Goal: Task Accomplishment & Management: Manage account settings

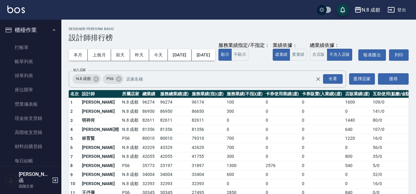
click at [40, 36] on button "櫃檯作業" at bounding box center [30, 30] width 56 height 16
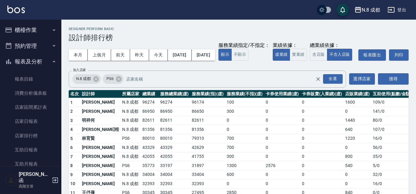
click at [39, 44] on button "預約管理" at bounding box center [30, 46] width 56 height 16
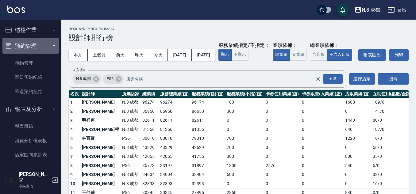
click at [39, 39] on button "預約管理" at bounding box center [30, 46] width 56 height 16
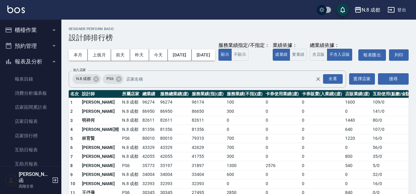
click at [39, 30] on button "櫃檯作業" at bounding box center [30, 30] width 56 height 16
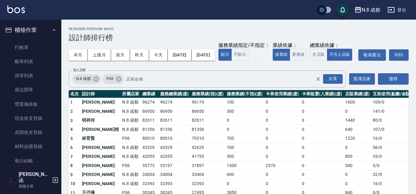
click at [39, 37] on button "櫃檯作業" at bounding box center [30, 30] width 56 height 16
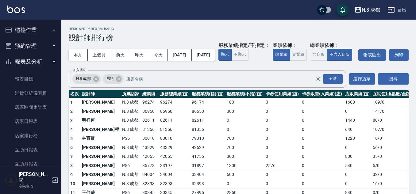
click at [39, 33] on button "櫃檯作業" at bounding box center [30, 30] width 56 height 16
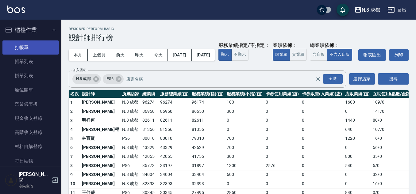
click at [39, 43] on link "打帳單" at bounding box center [30, 48] width 56 height 14
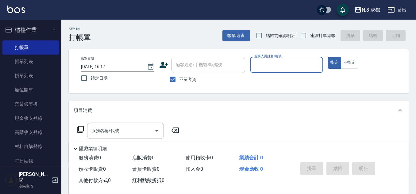
type input "ㄨ"
click at [236, 70] on body "N.8 成都 登出 櫃檯作業 打帳單 帳單列表 掛單列表 座位開單 營業儀表板 現金收支登錄 高階收支登錄 材料自購登錄 每日結帳 排班表 現場電腦打卡 掃碼…" at bounding box center [208, 142] width 416 height 285
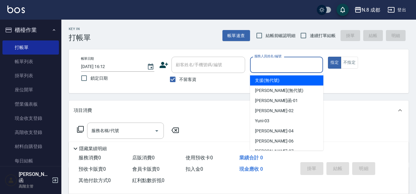
click at [258, 65] on input "服務人員姓名/編號" at bounding box center [287, 65] width 68 height 11
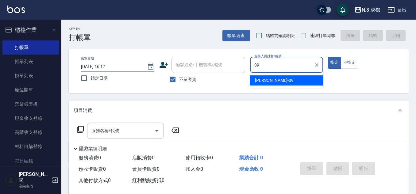
click at [270, 81] on span "[PERSON_NAME]-09" at bounding box center [274, 80] width 39 height 6
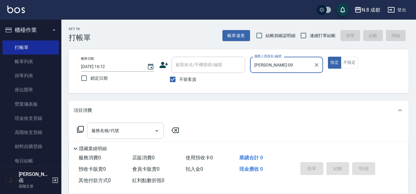
type input "[PERSON_NAME]-09"
click at [132, 128] on input "服務名稱/代號" at bounding box center [121, 131] width 62 height 11
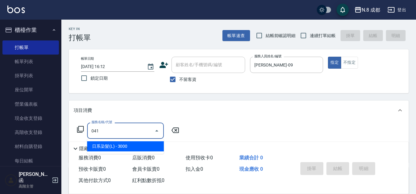
drag, startPoint x: 133, startPoint y: 143, endPoint x: 155, endPoint y: 139, distance: 23.1
click at [133, 143] on span "日系染髮(L) - 3000" at bounding box center [125, 146] width 77 height 10
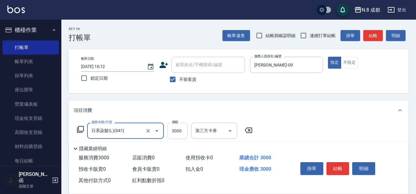
click at [183, 129] on input "3000" at bounding box center [178, 131] width 20 height 17
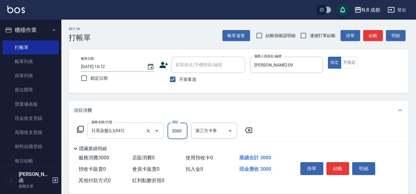
click at [119, 127] on input "日系染髮(L)(041)" at bounding box center [117, 131] width 54 height 11
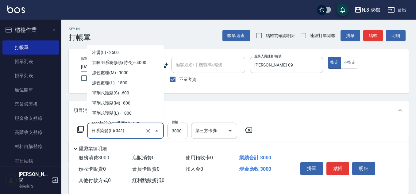
click at [119, 127] on input "日系染髮(L)(041)" at bounding box center [117, 131] width 54 height 11
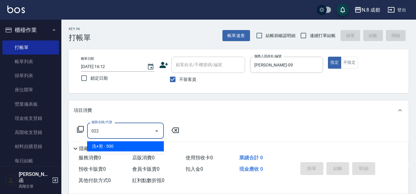
click at [128, 144] on span "洗+剪 - 500" at bounding box center [125, 146] width 77 height 10
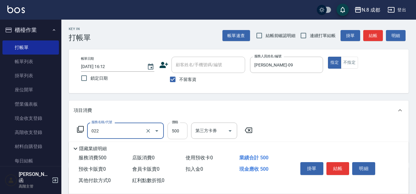
type input "洗+剪(022)"
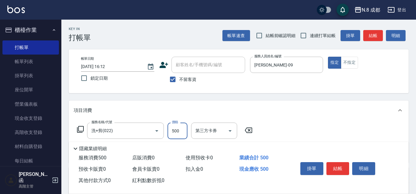
click at [184, 131] on input "500" at bounding box center [178, 131] width 20 height 17
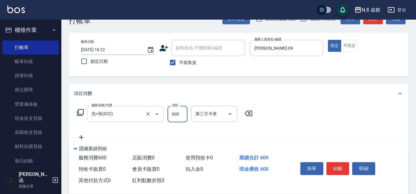
scroll to position [31, 0]
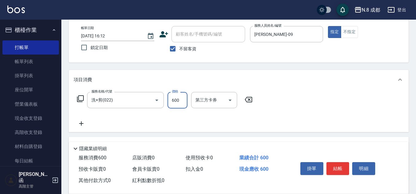
type input "600"
click at [79, 125] on icon at bounding box center [81, 123] width 15 height 7
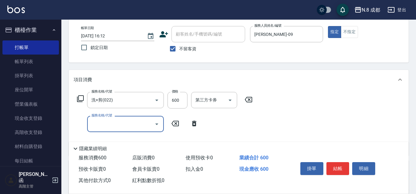
click at [99, 125] on input "服務名稱/代號" at bounding box center [121, 124] width 62 height 11
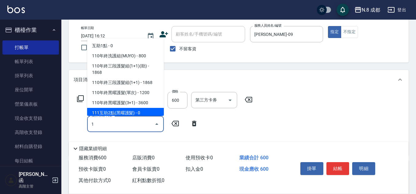
type input "1"
click at [174, 125] on icon at bounding box center [175, 123] width 15 height 7
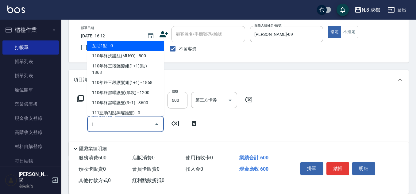
click at [109, 41] on span "互助1點 - 0" at bounding box center [125, 46] width 77 height 10
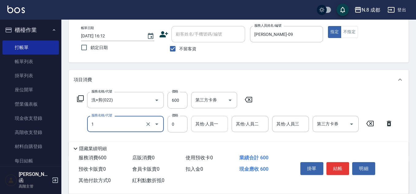
type input "互助1點(1)"
click at [208, 122] on input "其他-人員一" at bounding box center [209, 124] width 31 height 11
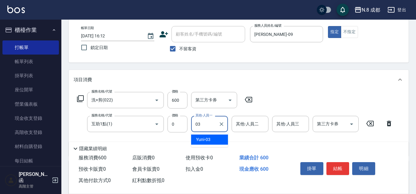
click at [218, 141] on div "Yuni -03" at bounding box center [209, 140] width 37 height 10
type input "Yuni-03"
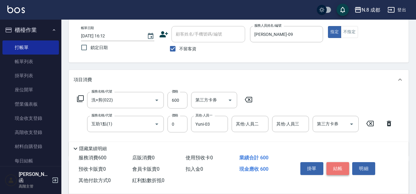
click at [341, 168] on button "結帳" at bounding box center [337, 168] width 23 height 13
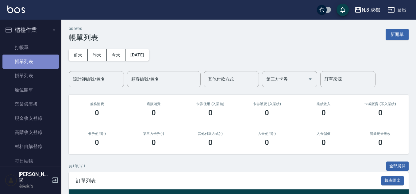
click at [48, 55] on link "帳單列表" at bounding box center [30, 62] width 56 height 14
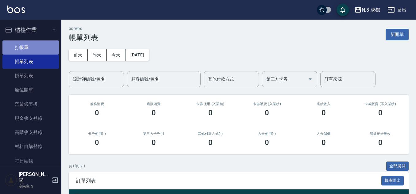
click at [48, 52] on link "打帳單" at bounding box center [30, 48] width 56 height 14
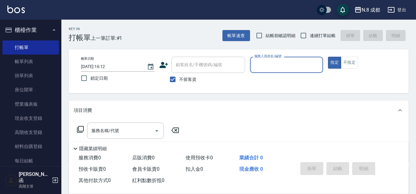
click at [263, 64] on input "服務人員姓名/編號" at bounding box center [287, 65] width 68 height 11
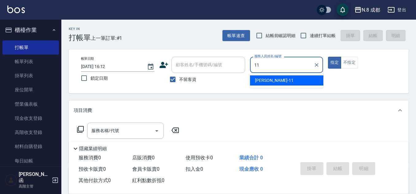
click at [270, 79] on span "[PERSON_NAME]-11" at bounding box center [274, 80] width 39 height 6
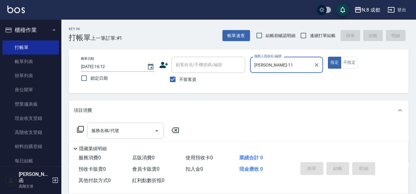
type input "[PERSON_NAME]-11"
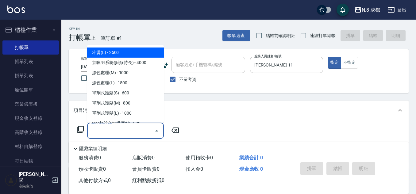
click at [147, 133] on input "服務名稱/代號" at bounding box center [121, 131] width 62 height 11
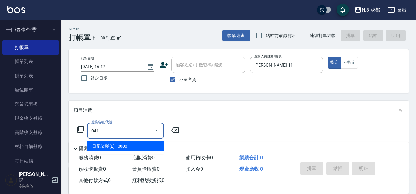
drag, startPoint x: 141, startPoint y: 149, endPoint x: 189, endPoint y: 130, distance: 51.2
click at [142, 149] on span "日系染髮(L) - 3000" at bounding box center [125, 146] width 77 height 10
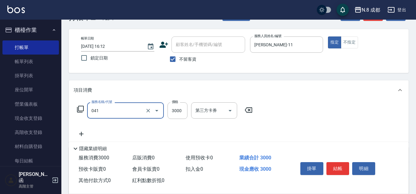
scroll to position [61, 0]
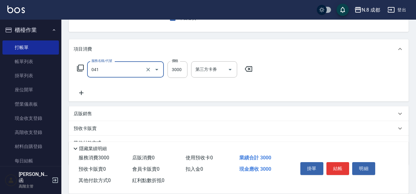
type input "日系染髮(L)(041)"
click at [79, 86] on div "服務名稱/代號 日系染髮(L)(041) 服務名稱/代號 價格 3000 價格 第三方卡券 第三方卡券" at bounding box center [165, 78] width 183 height 35
click at [80, 89] on icon at bounding box center [81, 92] width 15 height 7
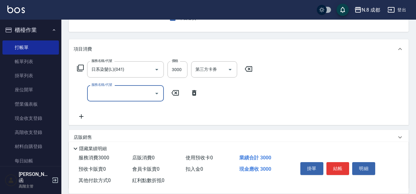
click at [109, 99] on div "服務名稱/代號" at bounding box center [125, 93] width 77 height 16
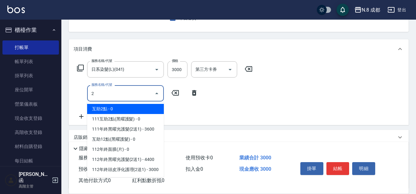
click at [117, 106] on span "互助2點 - 0" at bounding box center [125, 109] width 77 height 10
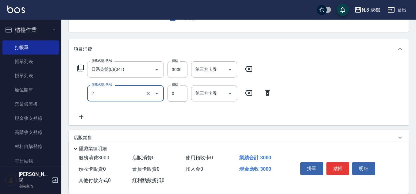
type input "互助2點(2)"
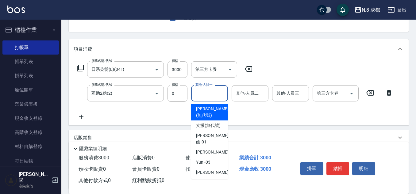
click at [203, 91] on input "其他-人員一" at bounding box center [209, 93] width 31 height 11
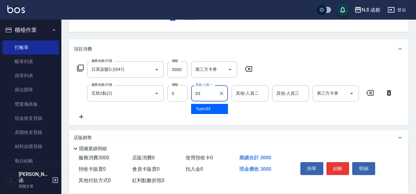
click at [208, 110] on span "Yuni -03" at bounding box center [203, 109] width 14 height 6
type input "Yuni-03"
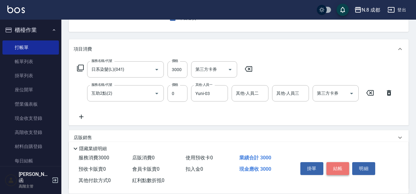
click at [337, 164] on button "結帳" at bounding box center [337, 168] width 23 height 13
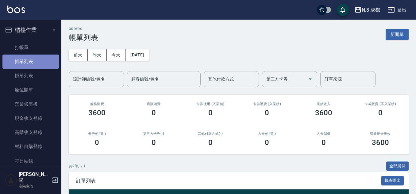
click at [44, 55] on link "帳單列表" at bounding box center [30, 62] width 56 height 14
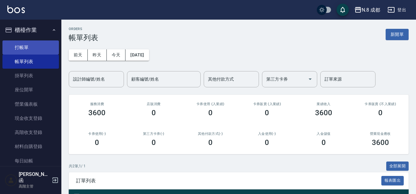
click at [42, 52] on link "打帳單" at bounding box center [30, 48] width 56 height 14
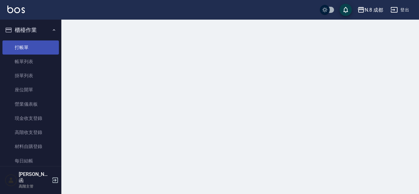
click at [42, 48] on link "打帳單" at bounding box center [30, 48] width 56 height 14
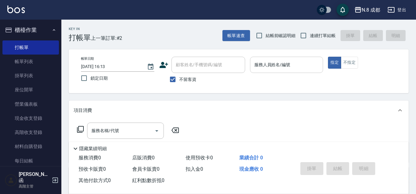
click at [267, 67] on input "服務人員姓名/編號" at bounding box center [287, 65] width 68 height 11
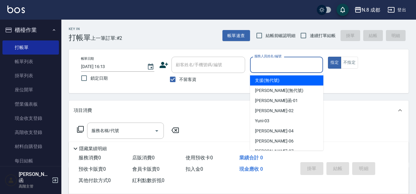
click at [313, 38] on span "連續打單結帳" at bounding box center [323, 36] width 26 height 6
click at [310, 38] on input "連續打單結帳" at bounding box center [303, 35] width 13 height 13
checkbox input "true"
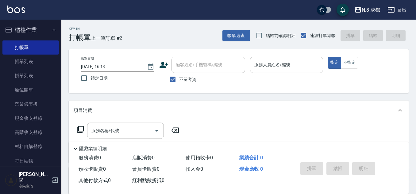
click at [302, 66] on input "服務人員姓名/編號" at bounding box center [287, 65] width 68 height 11
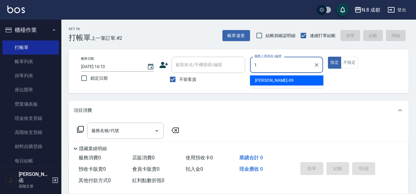
click at [237, 68] on div "帳單日期 [DATE] 16:13 鎖定日期 顧客姓名/手機號碼/編號 顧客姓名/手機號碼/編號 不留客資 服務人員姓名/編號 1 服務人員姓名/編號 指定 …" at bounding box center [238, 71] width 325 height 29
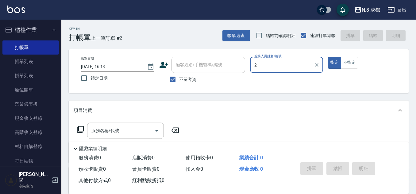
type input "2"
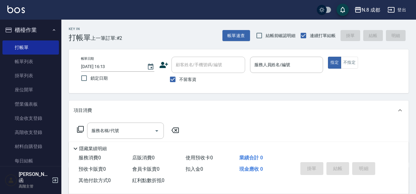
click at [185, 83] on label "不留客資" at bounding box center [181, 79] width 30 height 13
click at [179, 83] on input "不留客資" at bounding box center [172, 79] width 13 height 13
checkbox input "false"
click at [191, 65] on input "顧客姓名/手機號碼/編號" at bounding box center [203, 65] width 59 height 11
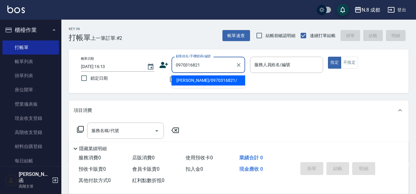
click at [209, 78] on li "[PERSON_NAME]/0970316821/" at bounding box center [209, 80] width 74 height 10
type input "[PERSON_NAME]/0970316821/"
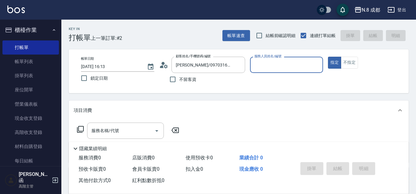
type input "[PERSON_NAME]-12"
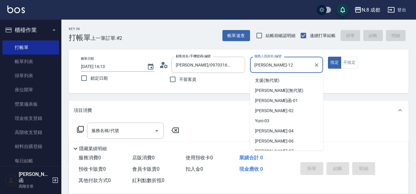
click at [261, 65] on input "[PERSON_NAME]-12" at bounding box center [282, 65] width 59 height 11
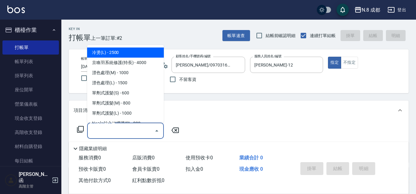
click at [132, 130] on input "服務名稱/代號" at bounding box center [121, 131] width 62 height 11
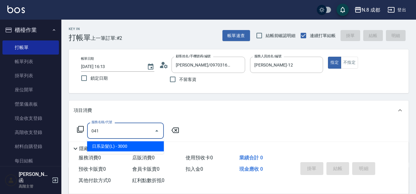
click at [142, 145] on span "日系染髮(L) - 3000" at bounding box center [125, 146] width 77 height 10
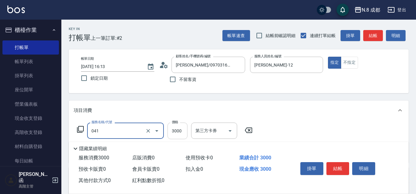
type input "日系染髮(L)(041)"
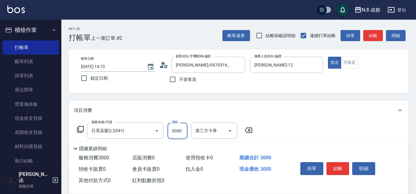
click at [180, 127] on input "3000" at bounding box center [178, 131] width 20 height 17
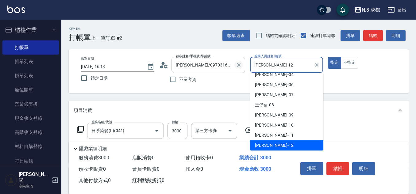
drag, startPoint x: 273, startPoint y: 62, endPoint x: 238, endPoint y: 63, distance: 35.6
click at [246, 62] on div "帳單日期 [DATE] 16:13 鎖定日期 顧客姓名/手機號碼/編號 [PERSON_NAME]/0970316821/ 顧客姓名/手機號碼/編號 不留客資…" at bounding box center [238, 71] width 325 height 29
click at [212, 68] on input "[PERSON_NAME]/0970316821/" at bounding box center [203, 65] width 59 height 11
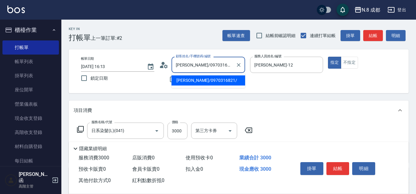
click at [212, 68] on input "[PERSON_NAME]/0970316821/" at bounding box center [203, 65] width 59 height 11
click at [226, 68] on input "[PERSON_NAME]/0970316821/" at bounding box center [203, 65] width 59 height 11
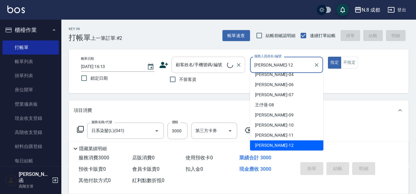
drag, startPoint x: 283, startPoint y: 70, endPoint x: 231, endPoint y: 70, distance: 52.5
click at [231, 70] on div "帳單日期 [DATE] 16:13 鎖定日期 顧客姓名/手機號碼/編號 顧客姓名/手機號碼/編號 不留客資 服務人員姓名/編號 [PERSON_NAME]-1…" at bounding box center [238, 71] width 325 height 29
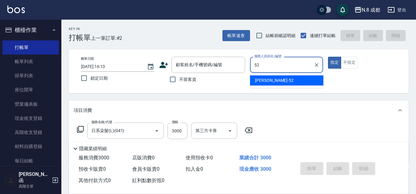
click at [263, 78] on ul "[PERSON_NAME]-52" at bounding box center [286, 80] width 73 height 15
click at [264, 78] on span "[PERSON_NAME]-52" at bounding box center [274, 80] width 39 height 6
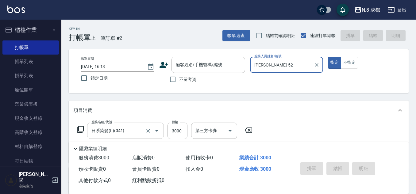
type input "[PERSON_NAME]-52"
click at [136, 133] on input "日系染髮(L)(041)" at bounding box center [117, 131] width 54 height 11
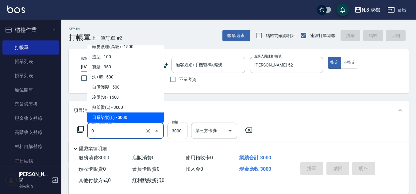
scroll to position [0, 0]
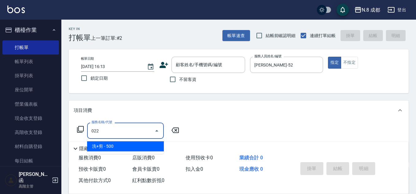
click at [139, 148] on span "洗+剪 - 500" at bounding box center [125, 146] width 77 height 10
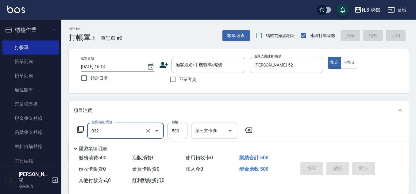
click at [124, 131] on input "022" at bounding box center [117, 131] width 54 height 11
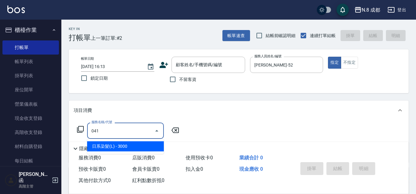
drag, startPoint x: 124, startPoint y: 133, endPoint x: 62, endPoint y: 133, distance: 62.3
click at [62, 133] on div "Key In 打帳單 上一筆訂單:#2 帳單速查 結帳前確認明細 連續打單結帳 掛單 結帳 明細 帳單日期 [DATE] 16:13 鎖定日期 顧客姓名/手機…" at bounding box center [238, 160] width 355 height 280
drag, startPoint x: 130, startPoint y: 145, endPoint x: 159, endPoint y: 138, distance: 29.7
click at [130, 145] on span "日系染髮(L) - 3000" at bounding box center [125, 146] width 77 height 10
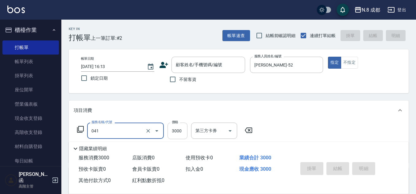
type input "日系染髮(L)(041)"
click at [176, 132] on input "3000" at bounding box center [178, 131] width 20 height 17
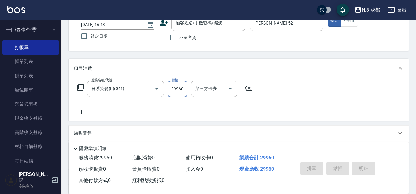
scroll to position [92, 0]
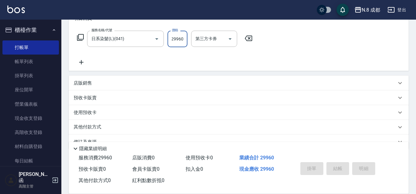
click at [179, 37] on input "29960" at bounding box center [178, 39] width 20 height 17
type input "2960"
click at [80, 66] on icon at bounding box center [81, 62] width 15 height 7
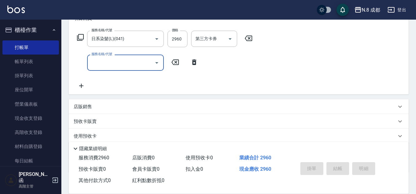
click at [104, 64] on input "服務名稱/代號" at bounding box center [121, 62] width 62 height 11
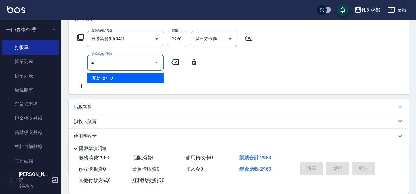
click at [125, 79] on span "互助4點 - 0" at bounding box center [125, 78] width 77 height 10
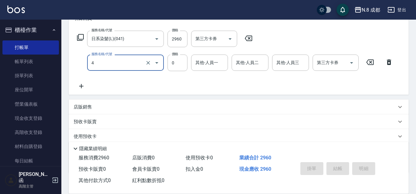
type input "互助4點(4)"
click at [200, 67] on input "其他-人員一" at bounding box center [209, 62] width 31 height 11
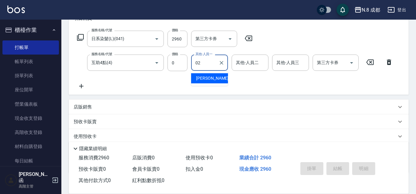
drag, startPoint x: 205, startPoint y: 68, endPoint x: 279, endPoint y: 87, distance: 76.4
click at [214, 79] on span "[PERSON_NAME]-02" at bounding box center [215, 78] width 39 height 6
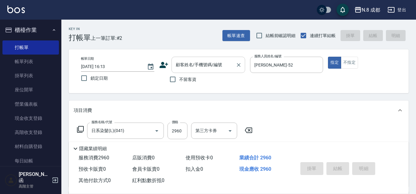
type input "[PERSON_NAME]-02"
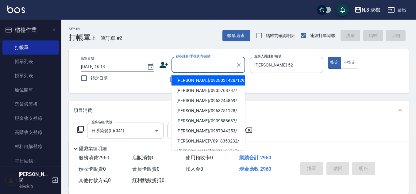
click at [185, 64] on input "顧客姓名/手機號碼/編號" at bounding box center [203, 65] width 59 height 11
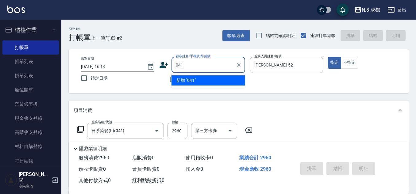
click at [199, 82] on li "新增 "041"" at bounding box center [209, 80] width 74 height 10
type input "041"
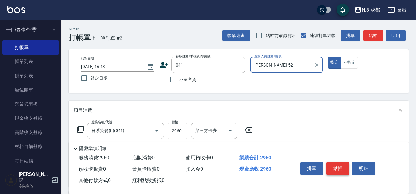
click at [341, 169] on button "結帳" at bounding box center [337, 168] width 23 height 13
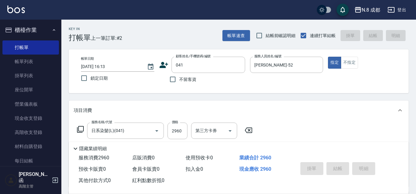
type input "[DATE] 16:14"
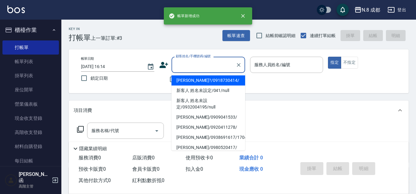
click at [190, 66] on input "顧客姓名/手機號碼/編號" at bounding box center [203, 65] width 59 height 11
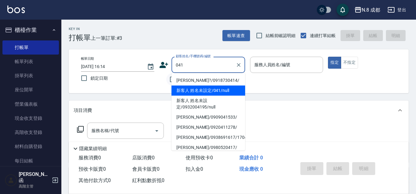
type input "041"
click at [167, 84] on input "不留客資" at bounding box center [172, 79] width 13 height 13
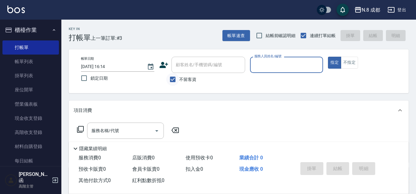
click at [179, 80] on input "不留客資" at bounding box center [172, 79] width 13 height 13
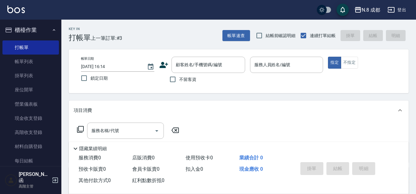
click at [184, 82] on span "不留客資" at bounding box center [187, 79] width 17 height 6
click at [179, 82] on input "不留客資" at bounding box center [172, 79] width 13 height 13
checkbox input "true"
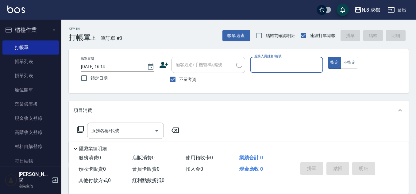
click at [283, 70] on input "服務人員姓名/編號" at bounding box center [287, 65] width 68 height 11
drag, startPoint x: 278, startPoint y: 70, endPoint x: 256, endPoint y: 69, distance: 22.4
click at [256, 69] on input "0" at bounding box center [282, 65] width 59 height 11
click at [232, 67] on div "帳單日期 [DATE] 16:14 鎖定日期 顧客姓名/手機號碼/編號 顧客姓名/手機號碼/編號 不留客資 服務人員姓名/編號 052 服務人員姓名/編號 指…" at bounding box center [238, 71] width 325 height 29
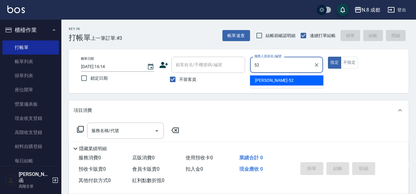
click at [266, 80] on span "[PERSON_NAME]-52" at bounding box center [274, 80] width 39 height 6
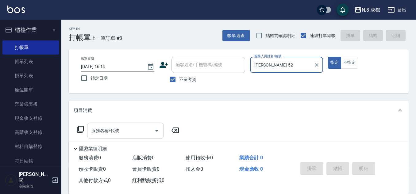
type input "[PERSON_NAME]-52"
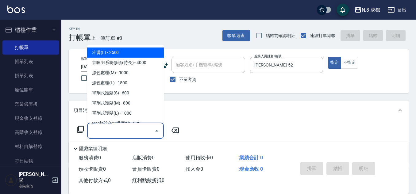
click at [126, 131] on input "服務名稱/代號" at bounding box center [121, 131] width 62 height 11
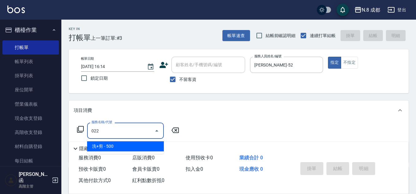
click at [140, 145] on span "洗+剪 - 500" at bounding box center [125, 146] width 77 height 10
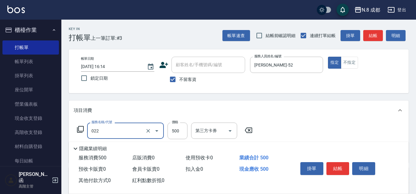
type input "洗+剪(022)"
drag, startPoint x: 154, startPoint y: 141, endPoint x: 193, endPoint y: 130, distance: 40.1
click at [202, 134] on input "第三方卡券" at bounding box center [209, 131] width 31 height 11
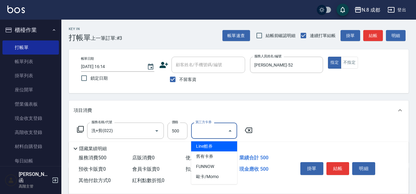
click at [190, 130] on div "服務名稱/代號 洗+剪(022) 服務名稱/代號 價格 500 價格 第三方卡券 第三方卡券" at bounding box center [165, 131] width 183 height 17
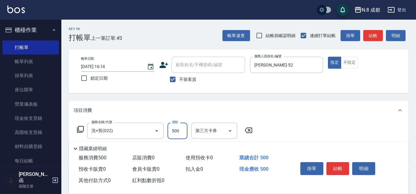
click at [187, 130] on input "500" at bounding box center [178, 131] width 20 height 17
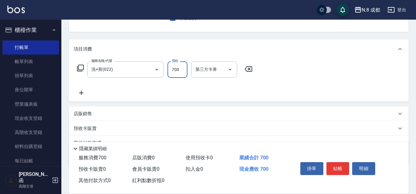
type input "700"
click at [85, 95] on icon at bounding box center [81, 92] width 15 height 7
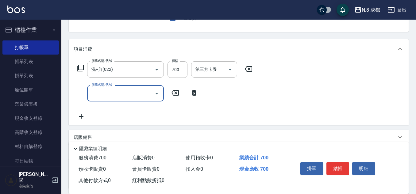
click at [123, 95] on input "服務名稱/代號" at bounding box center [121, 93] width 62 height 11
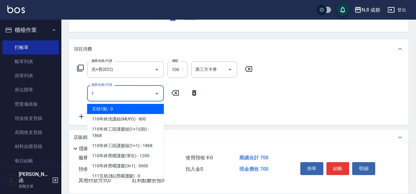
click at [122, 105] on span "互助1點 - 0" at bounding box center [125, 109] width 77 height 10
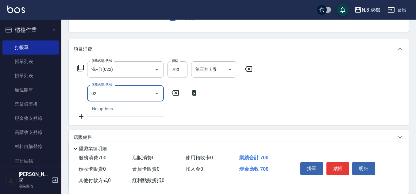
drag, startPoint x: 107, startPoint y: 95, endPoint x: 60, endPoint y: 97, distance: 47.3
click at [59, 97] on div "N.8 成都 登出 櫃檯作業 打帳單 帳單列表 掛單列表 座位開單 營業儀表板 現金收支登錄 高階收支登錄 材料自購登錄 每日結帳 排班表 現場電腦打卡 掃碼…" at bounding box center [208, 93] width 416 height 309
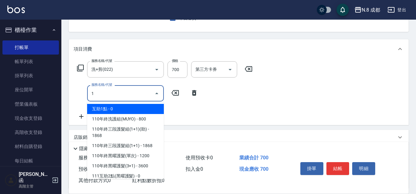
click at [109, 108] on span "互助1點 - 0" at bounding box center [125, 109] width 77 height 10
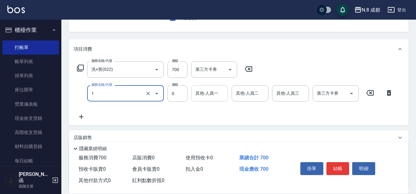
type input "互助1點(1)"
click at [198, 95] on input "其他-人員一" at bounding box center [209, 93] width 31 height 11
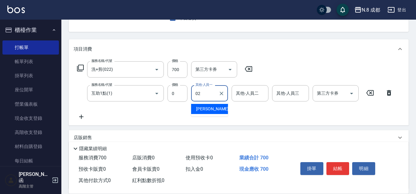
click at [207, 106] on span "[PERSON_NAME]-02" at bounding box center [215, 109] width 39 height 6
type input "[PERSON_NAME]-02"
click at [342, 165] on button "結帳" at bounding box center [337, 168] width 23 height 13
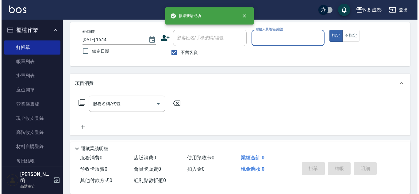
scroll to position [0, 0]
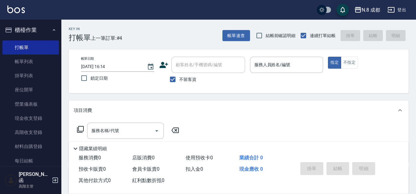
drag, startPoint x: 188, startPoint y: 82, endPoint x: 201, endPoint y: 62, distance: 23.6
click at [188, 81] on span "不留客資" at bounding box center [187, 79] width 17 height 6
click at [179, 81] on input "不留客資" at bounding box center [172, 79] width 13 height 13
checkbox input "false"
click at [202, 62] on input "顧客姓名/手機號碼/編號" at bounding box center [203, 65] width 59 height 11
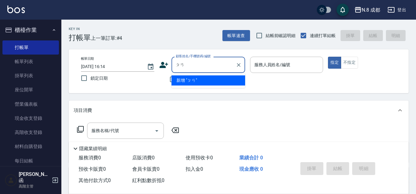
type input "潘"
click at [203, 79] on li "新增 "0963661129"" at bounding box center [209, 80] width 74 height 10
type input "0963661129"
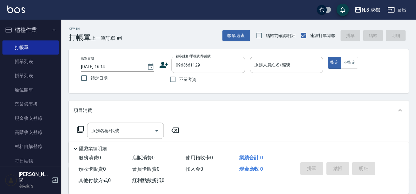
click at [164, 64] on icon at bounding box center [163, 64] width 9 height 9
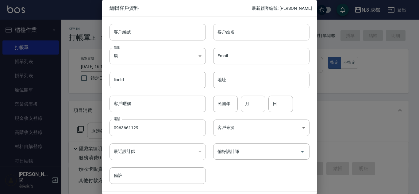
click at [260, 35] on input "客戶姓名" at bounding box center [261, 32] width 96 height 17
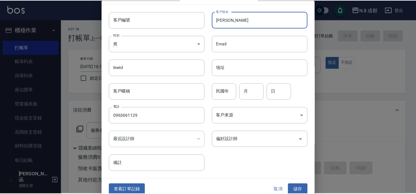
scroll to position [18, 0]
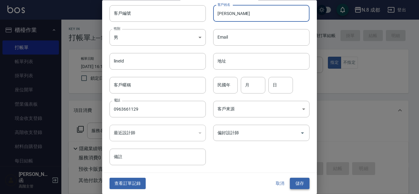
type input "[PERSON_NAME]"
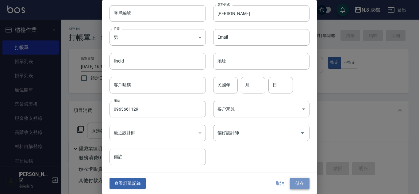
click at [296, 183] on button "儲存" at bounding box center [300, 183] width 20 height 11
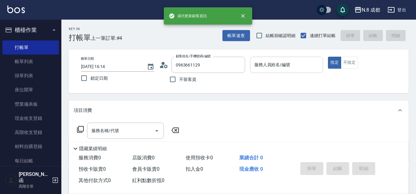
click at [273, 61] on input "服務人員姓名/編號" at bounding box center [287, 65] width 68 height 11
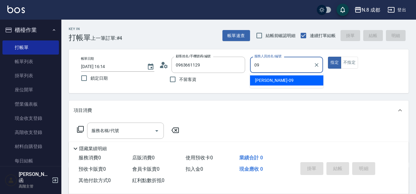
click at [276, 74] on ul "[PERSON_NAME]-09" at bounding box center [286, 80] width 73 height 15
click at [278, 77] on div "[PERSON_NAME]-09" at bounding box center [286, 80] width 73 height 10
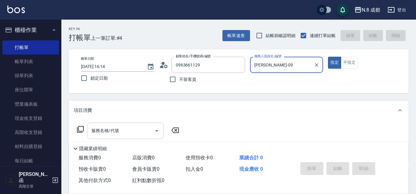
type input "[PERSON_NAME]-09"
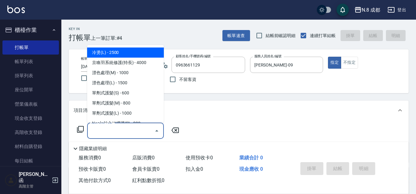
click at [115, 129] on input "服務名稱/代號" at bounding box center [121, 131] width 62 height 11
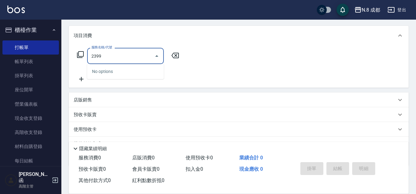
scroll to position [92, 0]
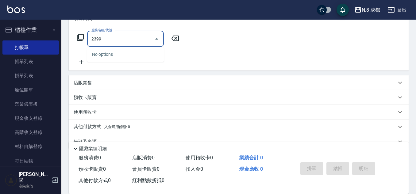
drag, startPoint x: 112, startPoint y: 40, endPoint x: 71, endPoint y: 40, distance: 41.7
click at [71, 40] on div "服務名稱/代號 2399 服務名稱/代號" at bounding box center [239, 49] width 340 height 42
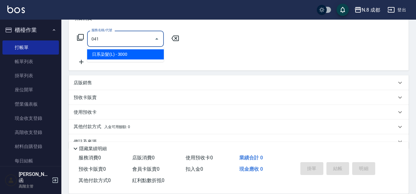
click at [114, 58] on span "日系染髮(L) - 3000" at bounding box center [125, 54] width 77 height 10
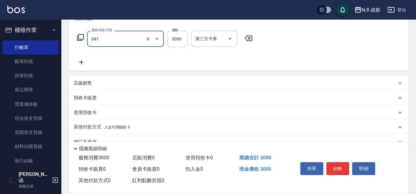
type input "日系染髮(L)(041)"
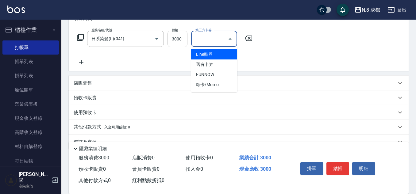
drag, startPoint x: 155, startPoint y: 49, endPoint x: 175, endPoint y: 37, distance: 22.6
click at [192, 37] on div "第三方卡券" at bounding box center [214, 39] width 46 height 16
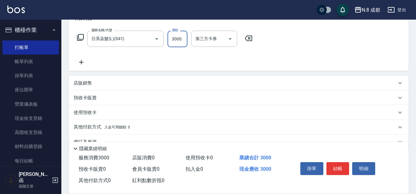
click at [175, 37] on input "3000" at bounding box center [178, 39] width 20 height 17
type input "2399"
click at [77, 61] on icon at bounding box center [81, 62] width 15 height 7
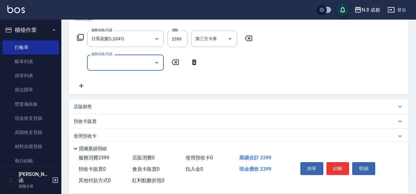
click at [85, 61] on div "服務名稱/代號 服務名稱/代號" at bounding box center [138, 63] width 128 height 16
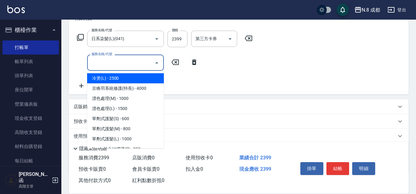
click at [98, 61] on input "服務名稱/代號" at bounding box center [121, 62] width 62 height 11
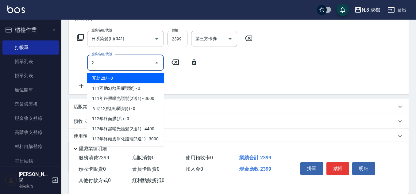
drag, startPoint x: 120, startPoint y: 82, endPoint x: 166, endPoint y: 67, distance: 48.9
click at [121, 82] on span "互助2點 - 0" at bounding box center [125, 78] width 77 height 10
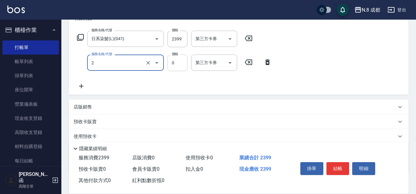
type input "互助2點(2)"
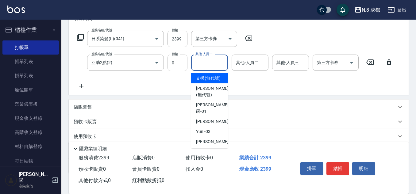
click at [205, 61] on input "其他-人員一" at bounding box center [209, 62] width 31 height 11
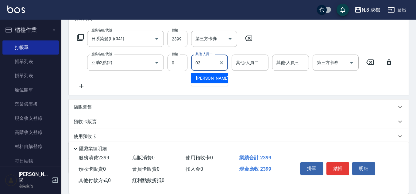
click at [214, 77] on span "[PERSON_NAME]-02" at bounding box center [215, 78] width 39 height 6
type input "[PERSON_NAME]-02"
click at [218, 61] on button "Clear" at bounding box center [221, 63] width 9 height 9
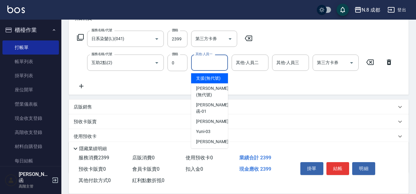
drag, startPoint x: 214, startPoint y: 61, endPoint x: 192, endPoint y: 60, distance: 21.2
click at [192, 60] on div "其他-人員一" at bounding box center [209, 63] width 37 height 16
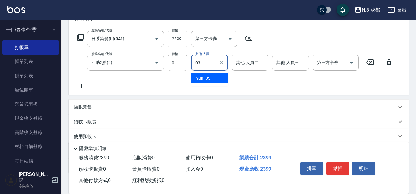
click at [206, 75] on span "Yuni -03" at bounding box center [203, 78] width 14 height 6
type input "Yuni-03"
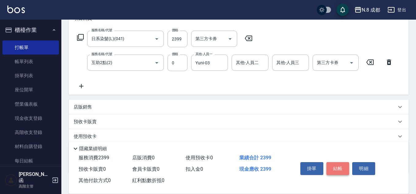
click at [343, 168] on button "結帳" at bounding box center [337, 168] width 23 height 13
type input "[DATE] 16:15"
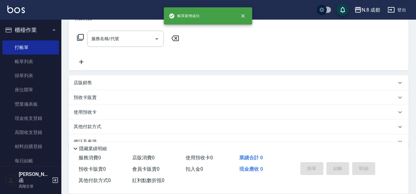
scroll to position [0, 0]
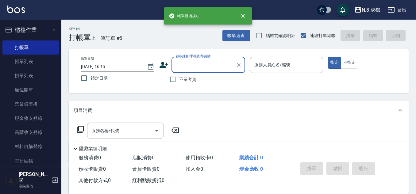
click at [217, 64] on input "顧客姓名/手機號碼/編號" at bounding box center [203, 65] width 59 height 11
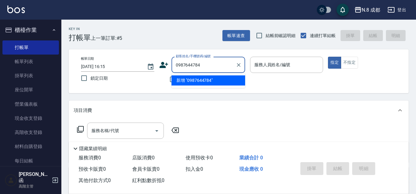
click at [220, 79] on li "新增 "0987644784"" at bounding box center [209, 80] width 74 height 10
type input "0987644784"
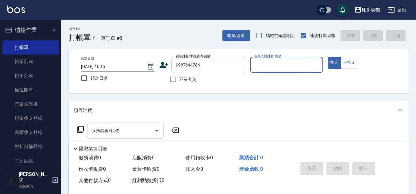
click at [264, 66] on input "服務人員姓名/編號" at bounding box center [287, 65] width 68 height 11
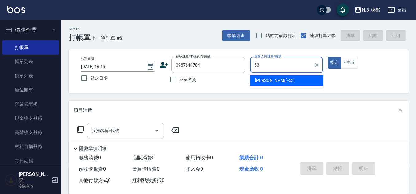
click at [265, 80] on span "[PERSON_NAME]-53" at bounding box center [274, 80] width 39 height 6
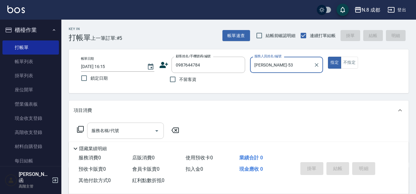
type input "[PERSON_NAME]-53"
click at [139, 129] on input "服務名稱/代號" at bounding box center [121, 131] width 62 height 11
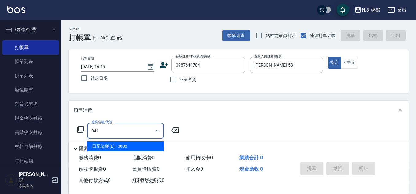
click at [137, 150] on span "日系染髮(L) - 3000" at bounding box center [125, 146] width 77 height 10
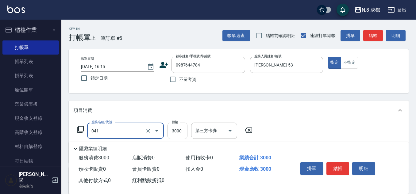
type input "日系染髮(L)(041)"
click at [173, 133] on input "3000" at bounding box center [178, 131] width 20 height 17
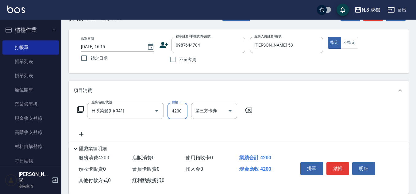
scroll to position [31, 0]
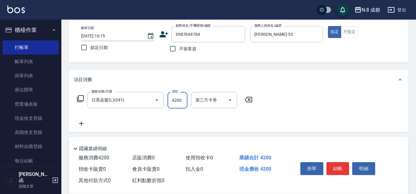
type input "4200"
click at [83, 124] on icon at bounding box center [81, 123] width 15 height 7
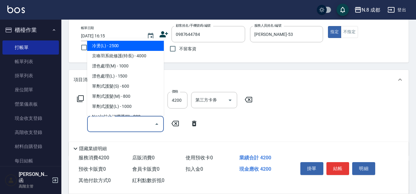
click at [122, 123] on input "服務名稱/代號" at bounding box center [121, 124] width 62 height 11
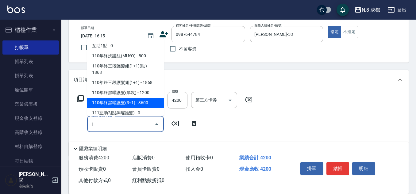
type input "1"
click at [191, 123] on icon at bounding box center [194, 123] width 15 height 7
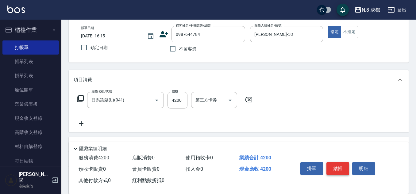
click at [339, 168] on button "結帳" at bounding box center [337, 168] width 23 height 13
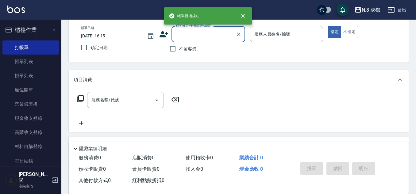
click at [185, 34] on input "顧客姓名/手機號碼/編號" at bounding box center [203, 34] width 59 height 11
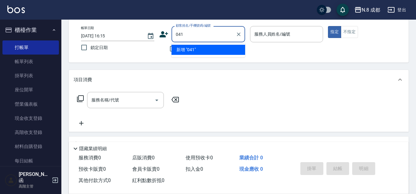
click at [198, 54] on li "新增 "041"" at bounding box center [209, 50] width 74 height 10
type input "041"
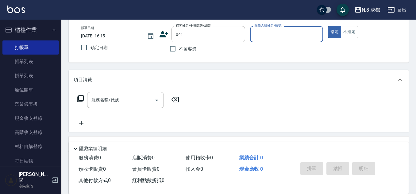
drag, startPoint x: 263, startPoint y: 38, endPoint x: 272, endPoint y: 37, distance: 9.0
click at [272, 37] on input "服務人員姓名/編號" at bounding box center [287, 34] width 68 height 11
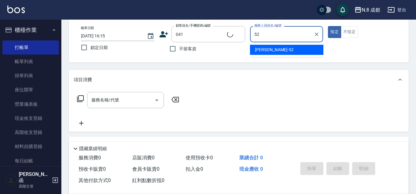
click at [274, 55] on div "[PERSON_NAME]-52" at bounding box center [286, 50] width 73 height 10
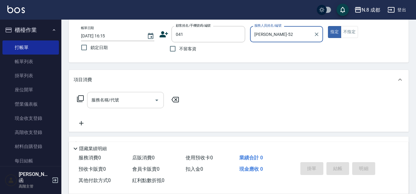
type input "[PERSON_NAME]-52"
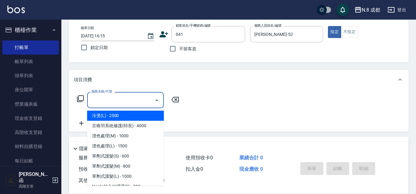
drag, startPoint x: 107, startPoint y: 100, endPoint x: 118, endPoint y: 95, distance: 11.7
click at [107, 100] on input "服務名稱/代號" at bounding box center [121, 100] width 62 height 11
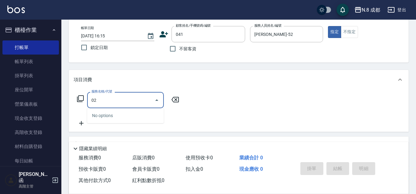
drag, startPoint x: 120, startPoint y: 95, endPoint x: 85, endPoint y: 95, distance: 35.6
click at [76, 94] on div "服務名稱/代號 02 服務名稱/代號" at bounding box center [128, 100] width 109 height 16
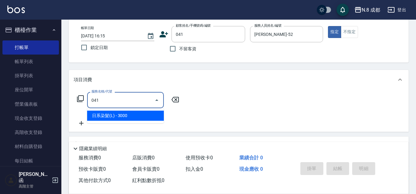
drag, startPoint x: 118, startPoint y: 108, endPoint x: 120, endPoint y: 114, distance: 6.5
click at [118, 108] on div "041 服務名稱/代號" at bounding box center [125, 100] width 77 height 16
drag, startPoint x: 120, startPoint y: 114, endPoint x: 166, endPoint y: 105, distance: 46.9
click at [122, 114] on span "日系染髮(L) - 3000" at bounding box center [125, 116] width 77 height 10
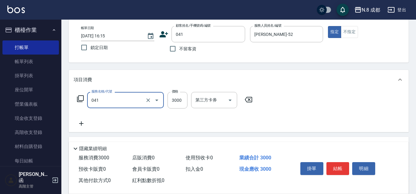
type input "日系染髮(L)(041)"
drag, startPoint x: 166, startPoint y: 105, endPoint x: 179, endPoint y: 98, distance: 14.7
click at [179, 98] on input "3000" at bounding box center [178, 100] width 20 height 17
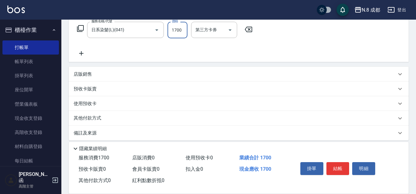
scroll to position [106, 0]
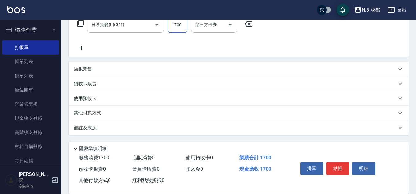
type input "1700"
click at [341, 173] on div "掛單 結帳 明細" at bounding box center [338, 169] width 80 height 19
drag, startPoint x: 339, startPoint y: 168, endPoint x: 334, endPoint y: 159, distance: 10.2
click at [334, 160] on div "掛單 結帳 明細" at bounding box center [338, 169] width 80 height 19
drag, startPoint x: 315, startPoint y: 157, endPoint x: 310, endPoint y: 151, distance: 8.1
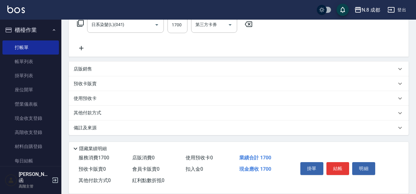
click at [310, 153] on div "掛單 結帳 明細" at bounding box center [346, 170] width 111 height 34
click at [333, 162] on button "結帳" at bounding box center [337, 168] width 23 height 13
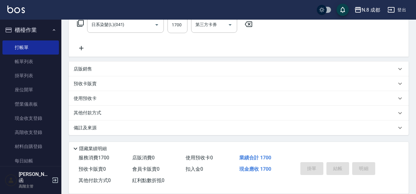
type input "[DATE] 16:16"
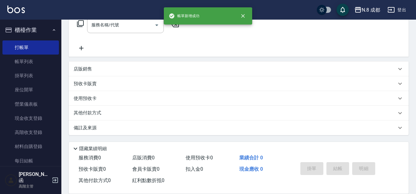
scroll to position [0, 0]
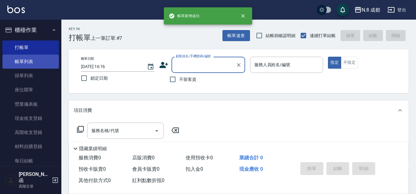
drag, startPoint x: 31, startPoint y: 63, endPoint x: 36, endPoint y: 63, distance: 4.9
click at [31, 63] on link "帳單列表" at bounding box center [30, 62] width 56 height 14
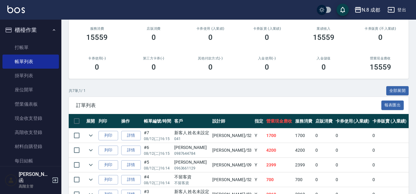
scroll to position [123, 0]
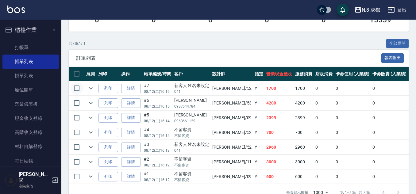
click at [83, 88] on input "checkbox" at bounding box center [76, 88] width 13 height 13
checkbox input "true"
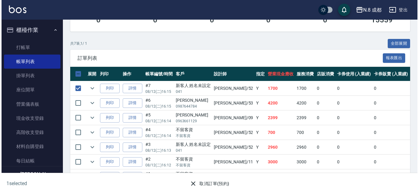
scroll to position [141, 0]
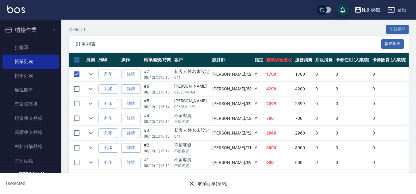
click at [210, 186] on button "取消訂單(預約)" at bounding box center [208, 183] width 44 height 11
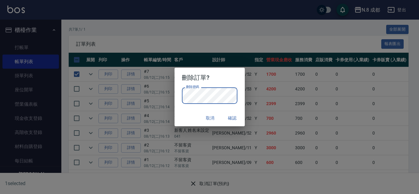
click at [236, 121] on button "確認" at bounding box center [233, 118] width 20 height 11
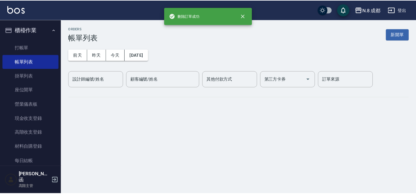
scroll to position [0, 0]
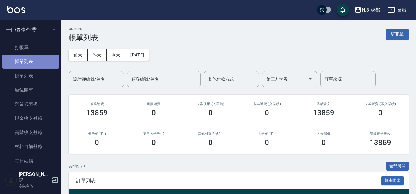
click at [44, 58] on link "帳單列表" at bounding box center [30, 62] width 56 height 14
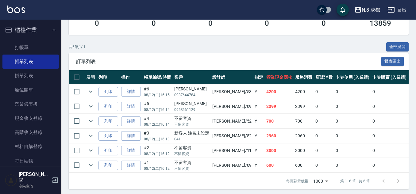
scroll to position [127, 0]
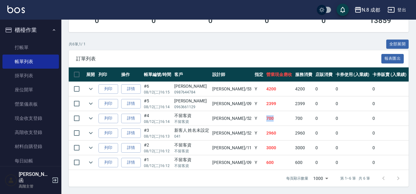
drag, startPoint x: 241, startPoint y: 114, endPoint x: 255, endPoint y: 114, distance: 14.4
click at [255, 114] on tr "列印 詳情 #4 08/12 (二) 16:14 不留客資 不留客資 [PERSON_NAME] /52 Y 700 700 0 0 0 700 0 0 0 …" at bounding box center [342, 118] width 546 height 14
drag, startPoint x: 247, startPoint y: 125, endPoint x: 266, endPoint y: 128, distance: 19.2
click at [266, 128] on td "2960" at bounding box center [279, 133] width 29 height 14
drag, startPoint x: 243, startPoint y: 140, endPoint x: 261, endPoint y: 145, distance: 18.9
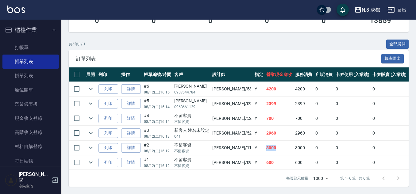
click at [261, 146] on tr "列印 詳情 #2 08/12 (二) 16:12 不留客資 不留客資 [PERSON_NAME] /11 Y 3000 3000 0 0 0 3000 0 0…" at bounding box center [342, 148] width 546 height 14
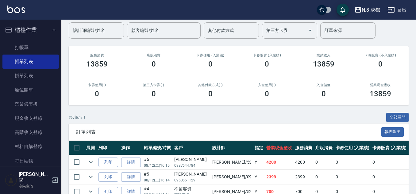
scroll to position [0, 0]
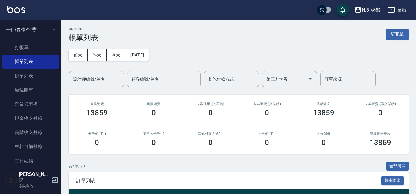
click at [337, 98] on div "業績收入 13859" at bounding box center [323, 110] width 57 height 30
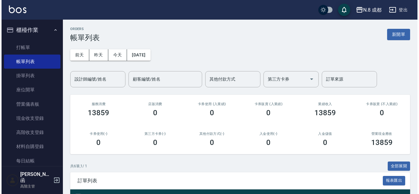
scroll to position [127, 0]
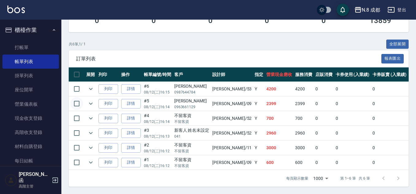
click at [74, 101] on input "checkbox" at bounding box center [76, 103] width 13 height 13
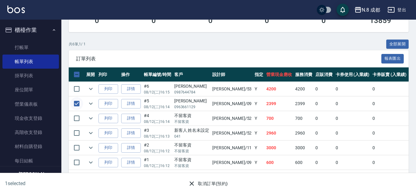
click at [76, 99] on input "checkbox" at bounding box center [76, 103] width 13 height 13
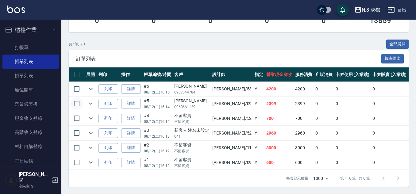
click at [77, 99] on input "checkbox" at bounding box center [76, 103] width 13 height 13
checkbox input "true"
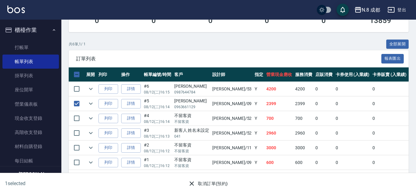
click at [220, 187] on button "取消訂單(預約)" at bounding box center [208, 183] width 44 height 11
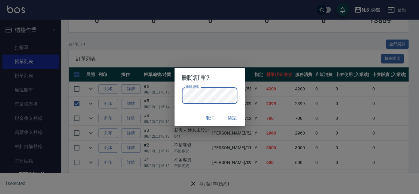
click at [238, 117] on button "確認" at bounding box center [233, 118] width 20 height 11
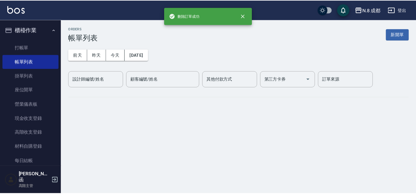
scroll to position [0, 0]
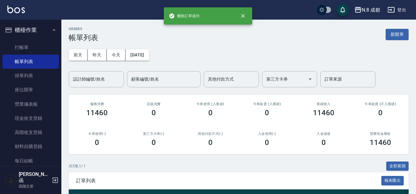
click at [276, 55] on div "[DATE] [DATE] [DATE] [DATE] 設計師編號/姓名 設計師編號/姓名 顧客編號/姓名 顧客編號/姓名 其他付款方式 其他付款方式 第三方…" at bounding box center [239, 64] width 340 height 45
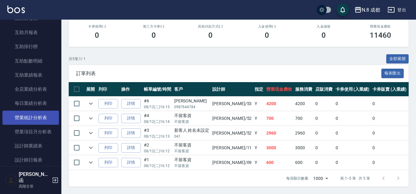
scroll to position [338, 0]
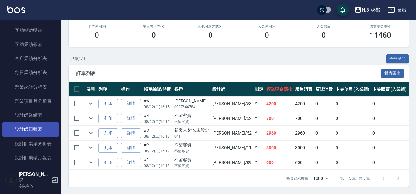
click at [37, 132] on link "設計師日報表" at bounding box center [30, 129] width 56 height 14
